Goal: Navigation & Orientation: Find specific page/section

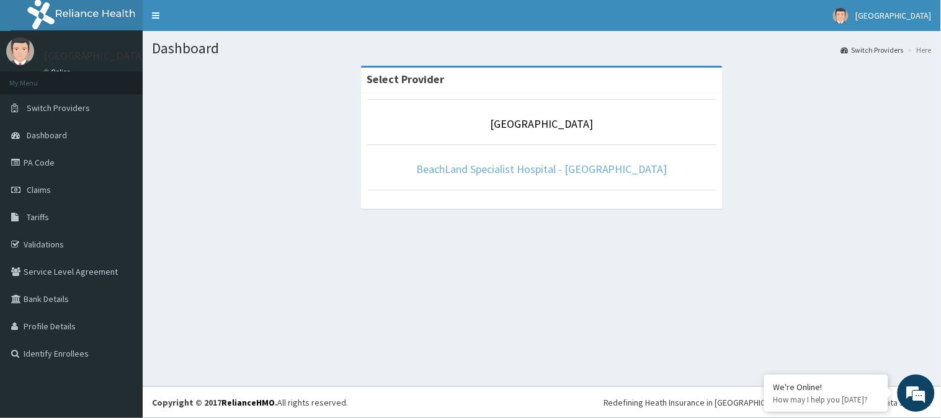
click at [532, 172] on link "BeachLand Specialist Hospital - [GEOGRAPHIC_DATA]" at bounding box center [541, 169] width 251 height 14
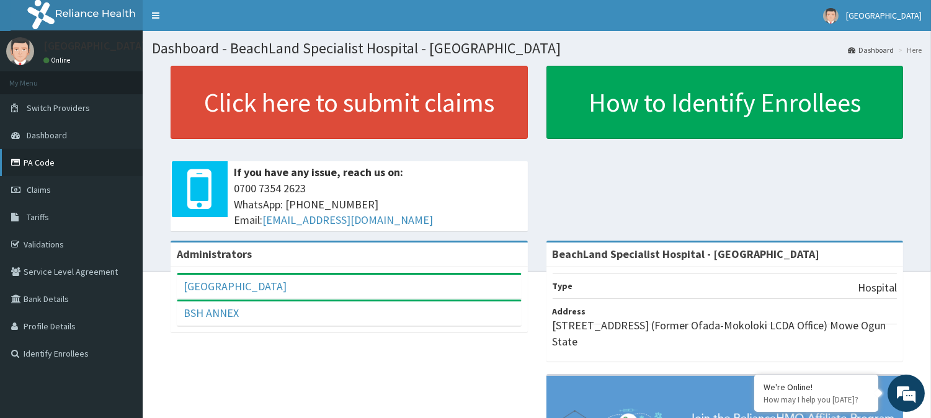
click at [56, 151] on link "PA Code" at bounding box center [71, 162] width 143 height 27
